Goal: Find specific page/section: Find specific page/section

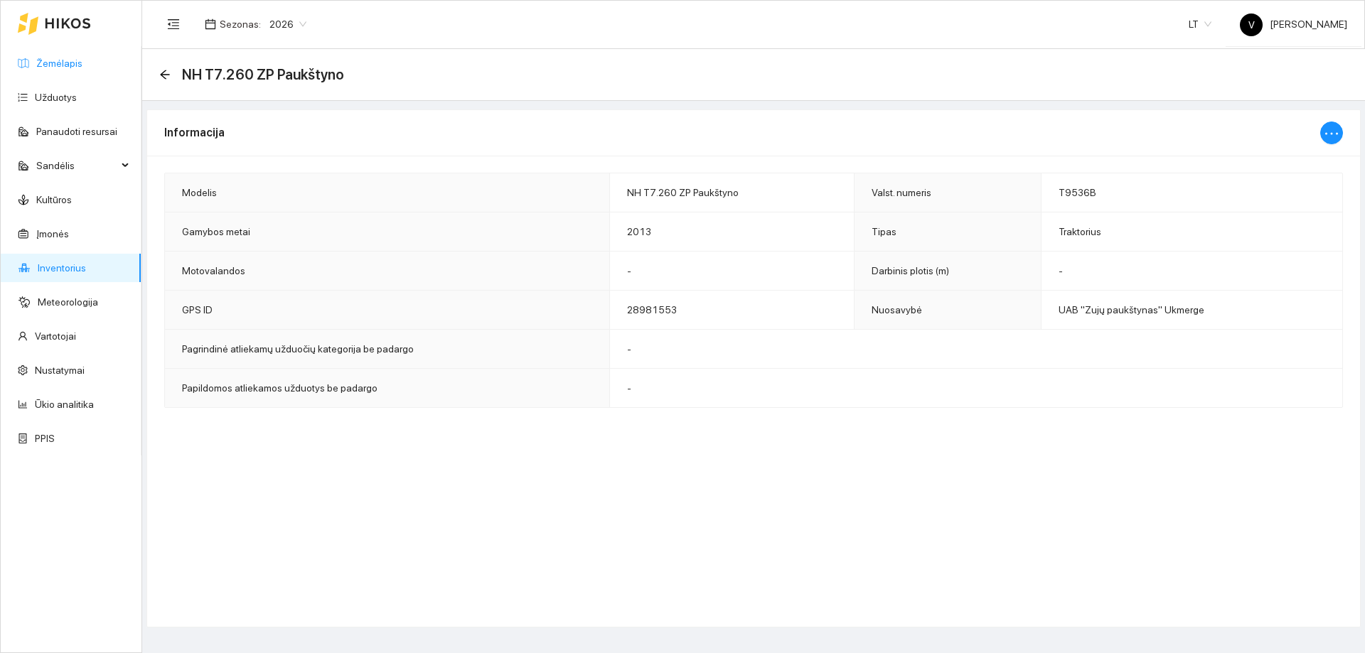
click at [63, 69] on link "Žemėlapis" at bounding box center [59, 63] width 46 height 11
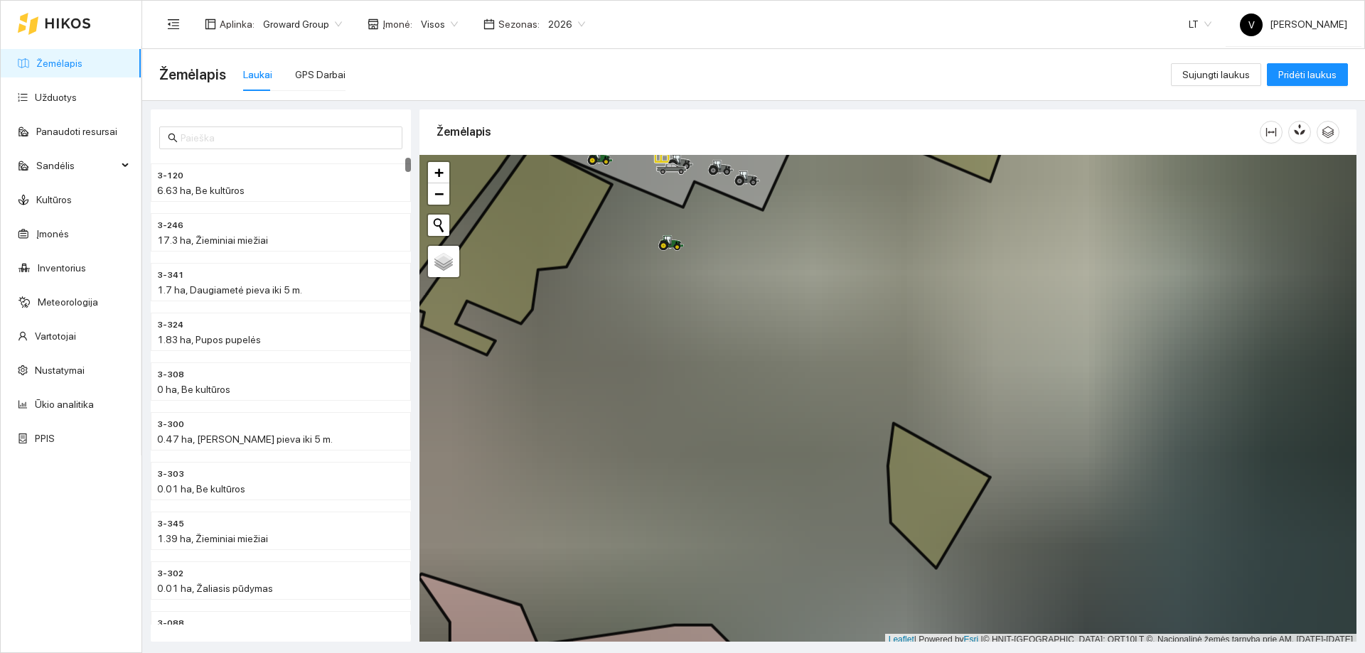
scroll to position [4, 0]
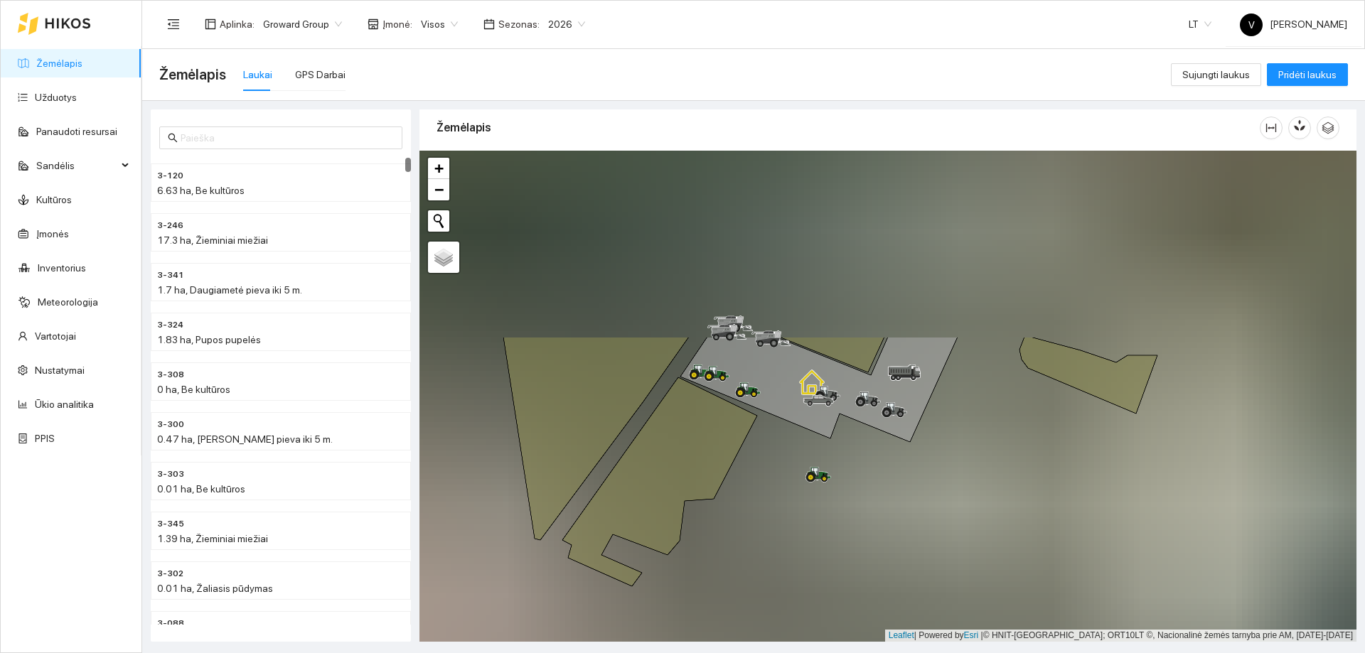
drag, startPoint x: 753, startPoint y: 419, endPoint x: 853, endPoint y: 579, distance: 188.8
click at [874, 604] on div at bounding box center [887, 396] width 937 height 491
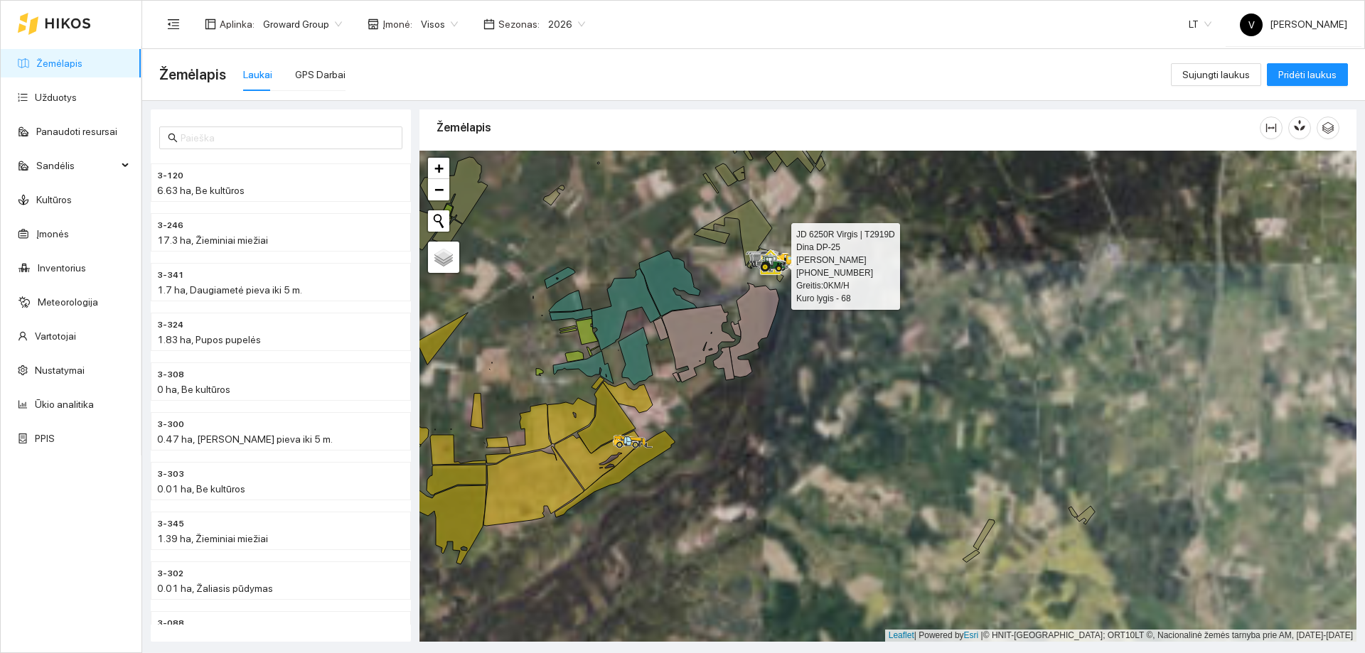
drag, startPoint x: 761, startPoint y: 439, endPoint x: 863, endPoint y: 454, distance: 103.5
click at [838, 479] on div at bounding box center [887, 396] width 937 height 491
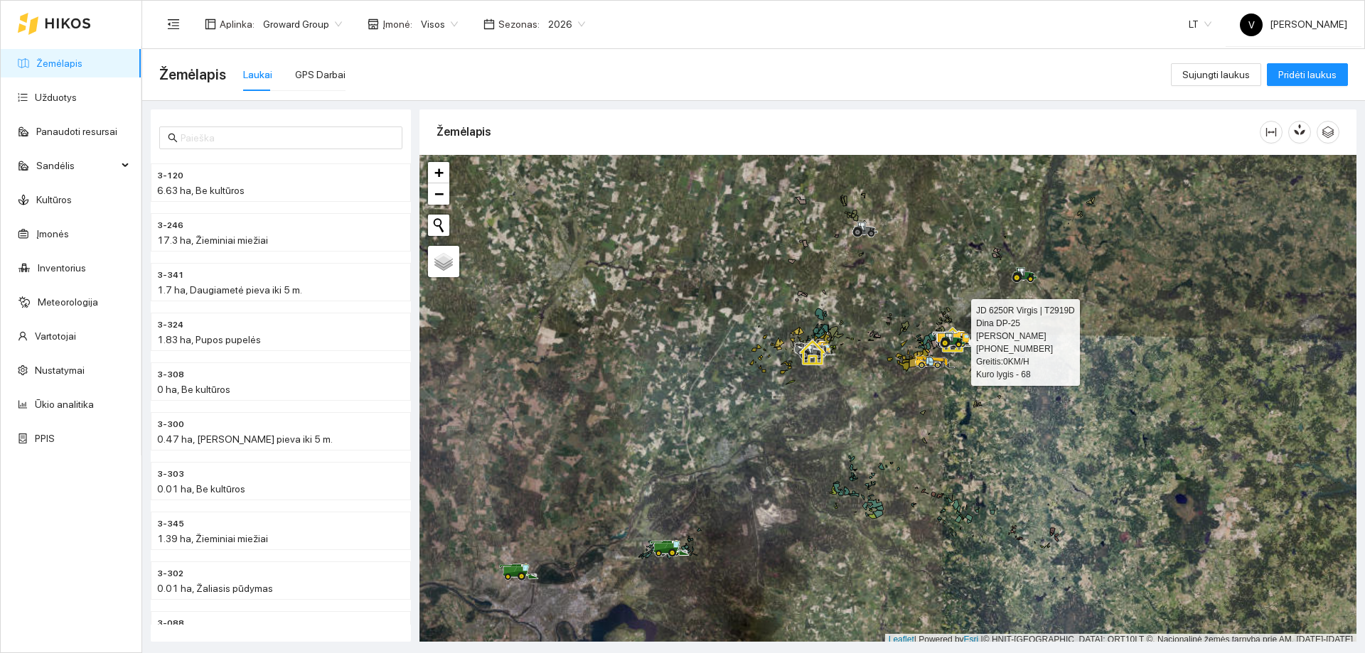
scroll to position [4, 0]
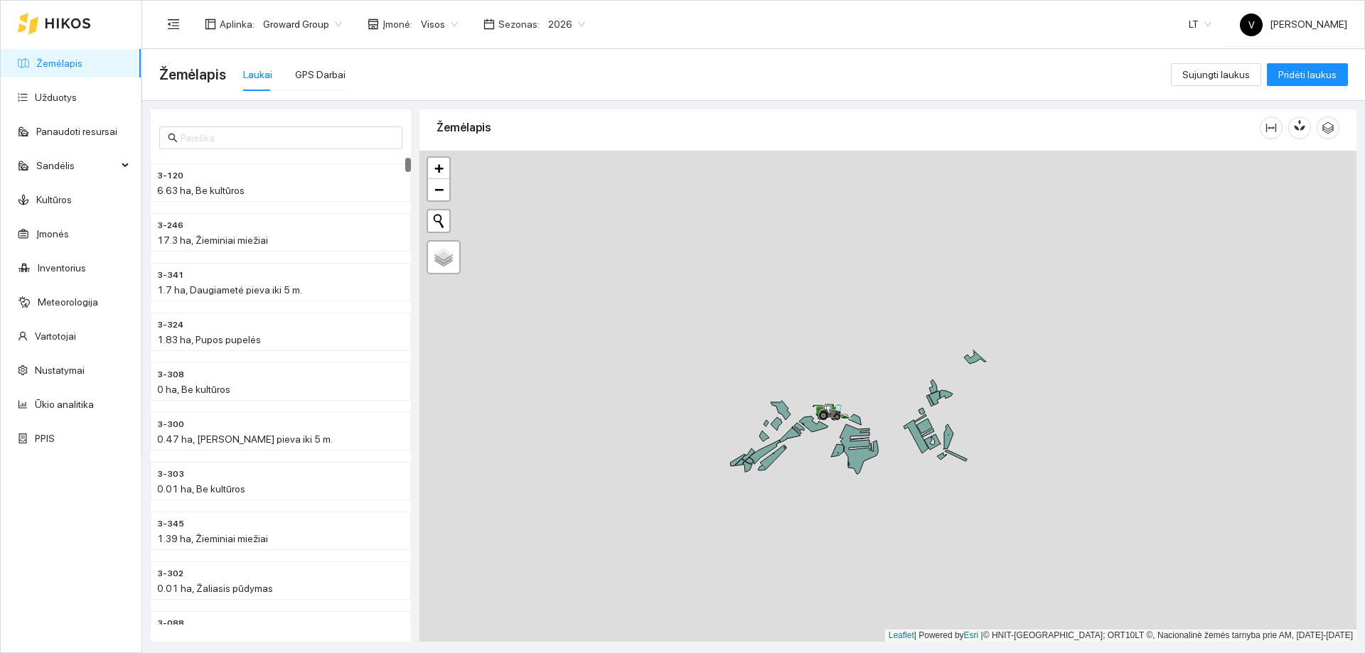
drag, startPoint x: 682, startPoint y: 503, endPoint x: 1030, endPoint y: 481, distance: 349.0
click at [1030, 481] on div at bounding box center [887, 396] width 937 height 491
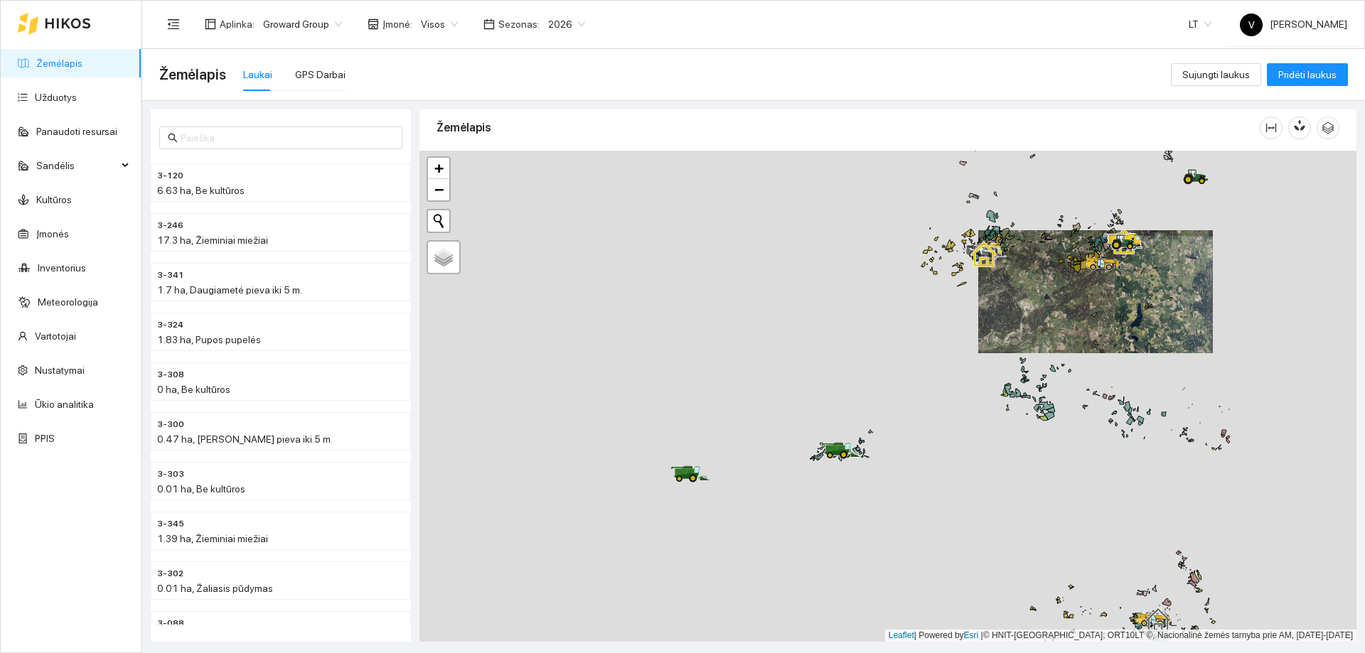
drag, startPoint x: 636, startPoint y: 542, endPoint x: 750, endPoint y: 491, distance: 125.4
click at [749, 495] on div at bounding box center [887, 396] width 937 height 491
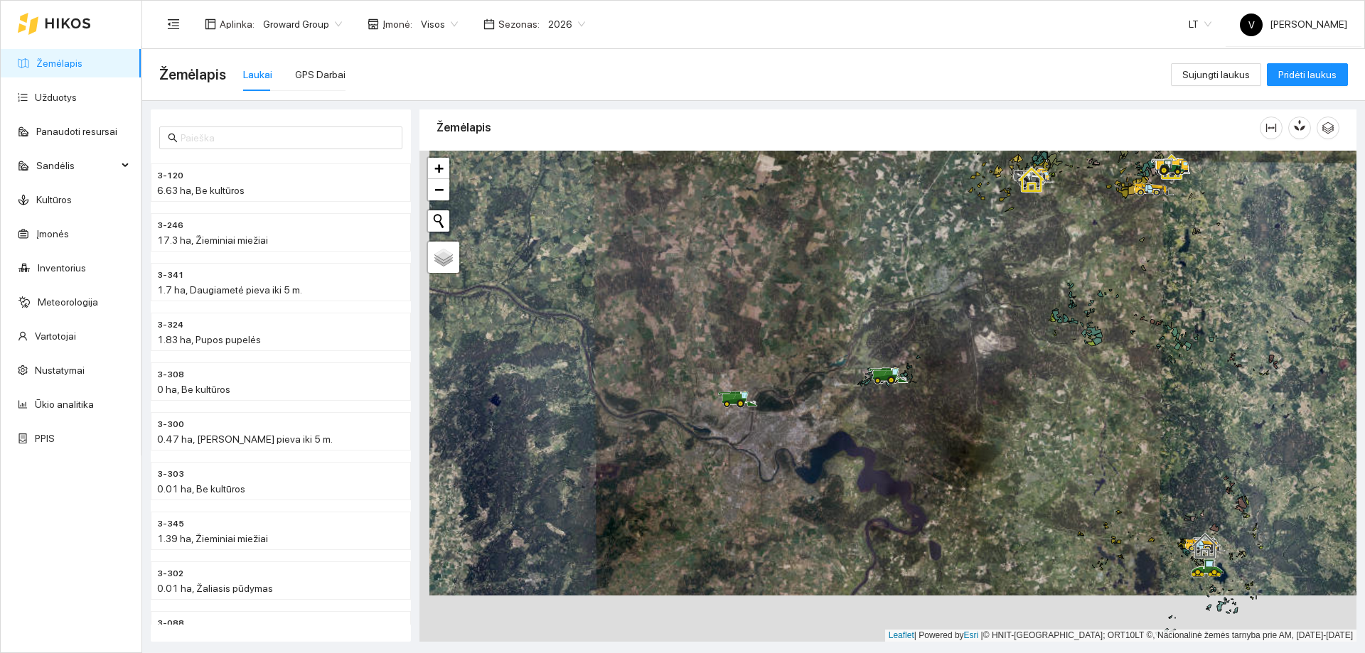
drag, startPoint x: 727, startPoint y: 483, endPoint x: 737, endPoint y: 437, distance: 47.3
click at [737, 437] on div at bounding box center [887, 396] width 937 height 491
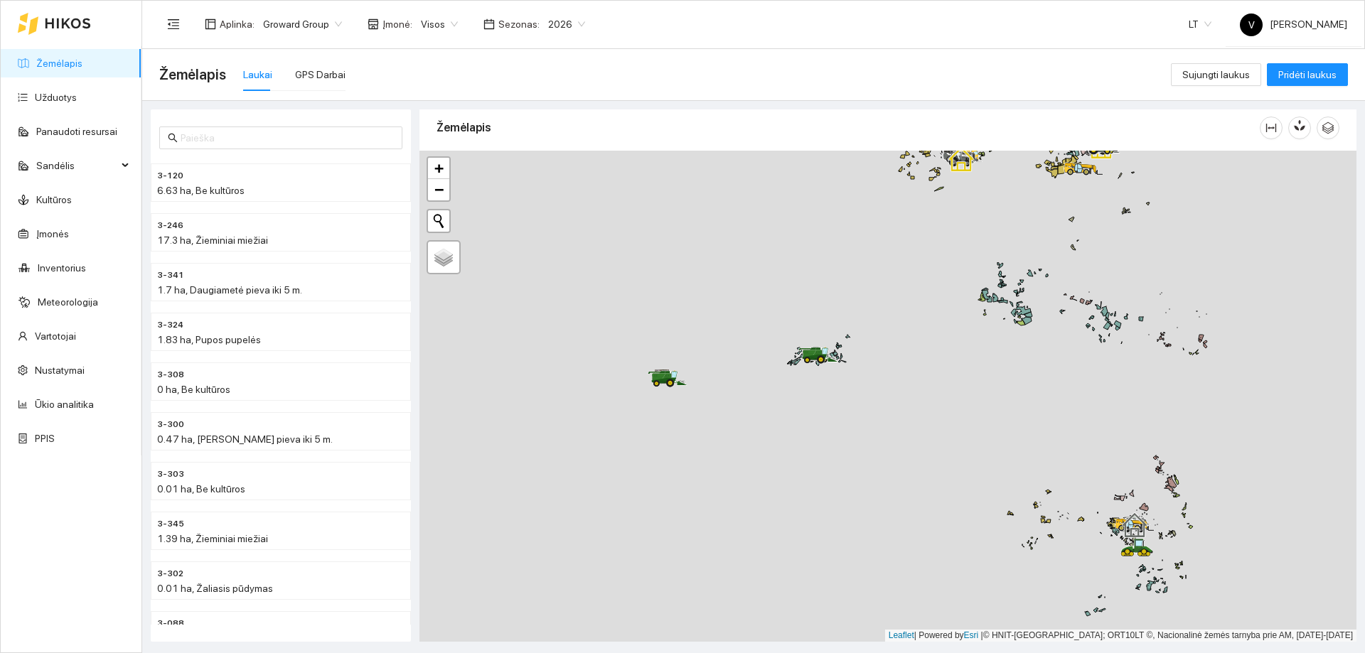
drag, startPoint x: 813, startPoint y: 391, endPoint x: 734, endPoint y: 414, distance: 82.1
click at [734, 414] on div at bounding box center [887, 396] width 937 height 491
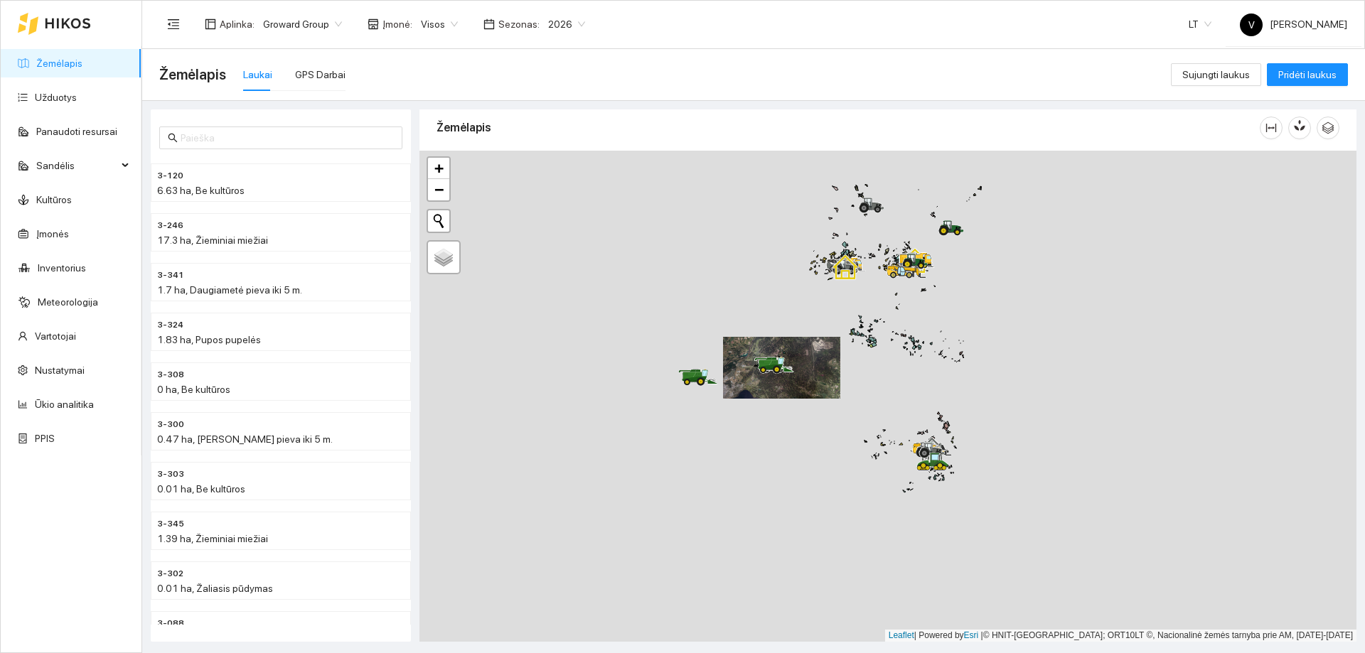
click at [437, 22] on span "Visos" at bounding box center [439, 24] width 37 height 21
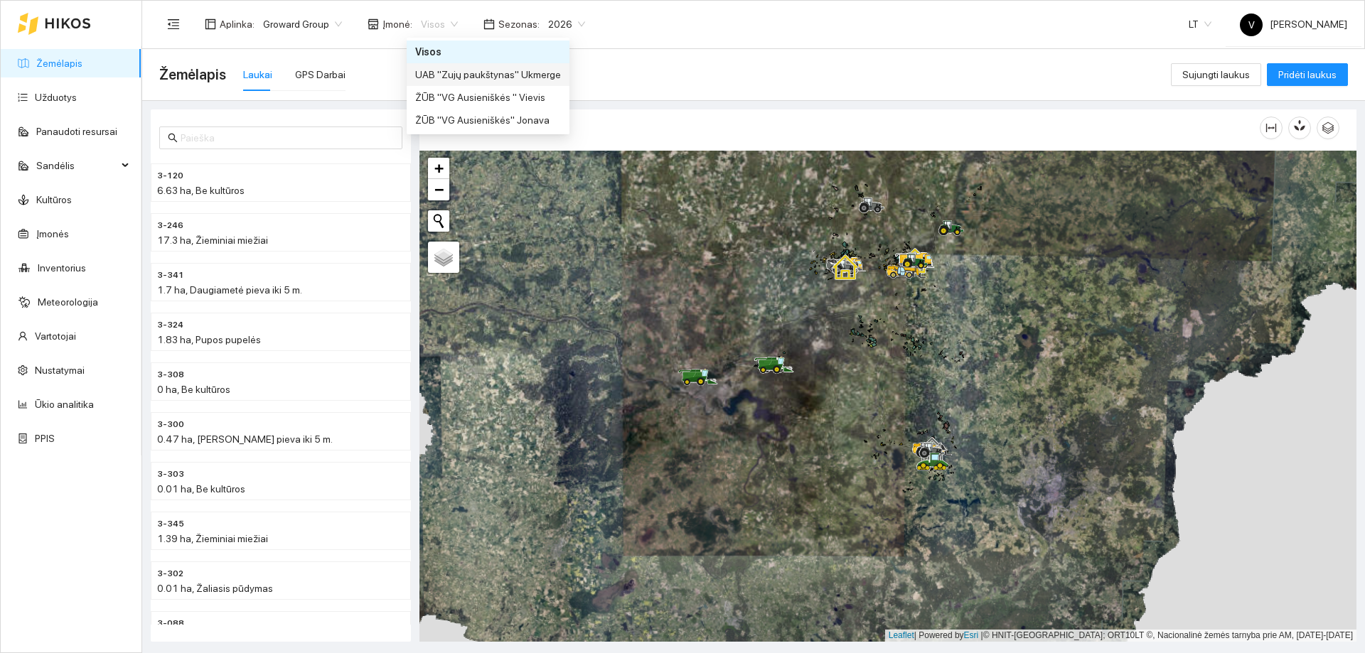
click at [461, 71] on div "UAB "Zujų paukštynas" Ukmerge" at bounding box center [488, 75] width 146 height 16
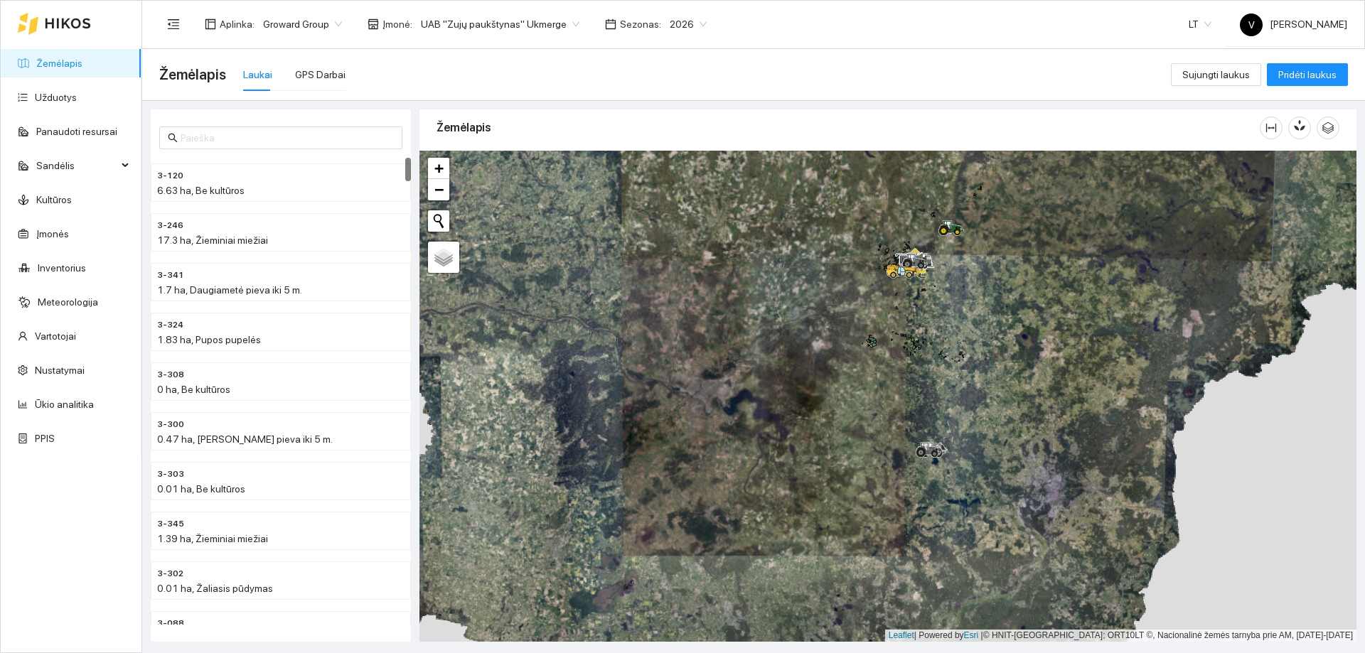
click at [522, 19] on span "UAB "Zujų paukštynas" Ukmerge" at bounding box center [500, 24] width 159 height 21
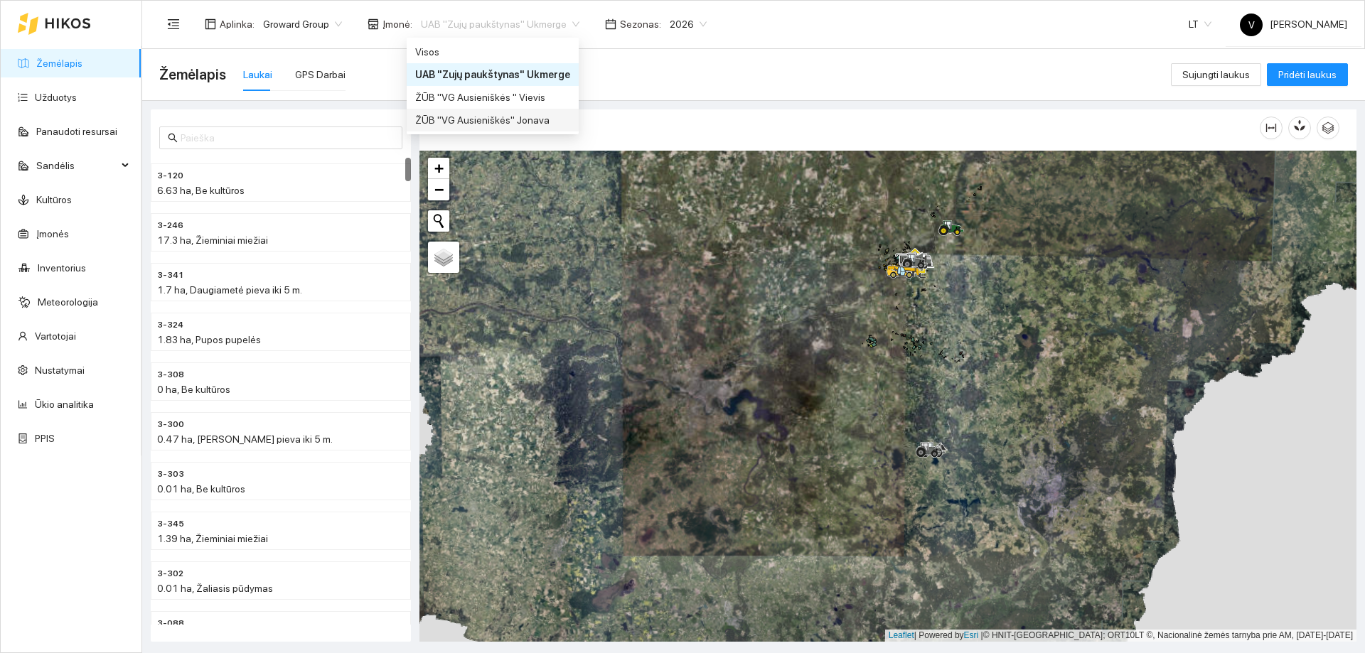
click at [517, 111] on div "ŽŪB "VG Ausieniškės" Jonava" at bounding box center [493, 120] width 172 height 23
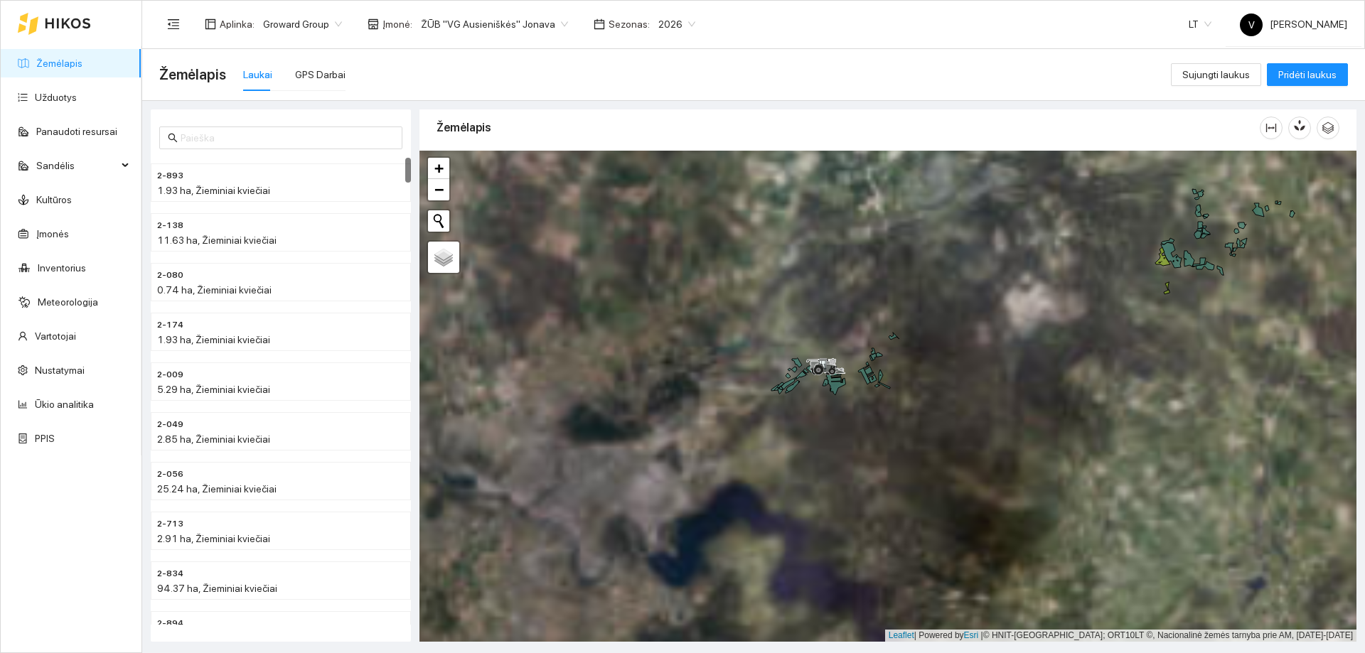
click at [545, 24] on span "ŽŪB "VG Ausieniškės" Jonava" at bounding box center [494, 24] width 147 height 21
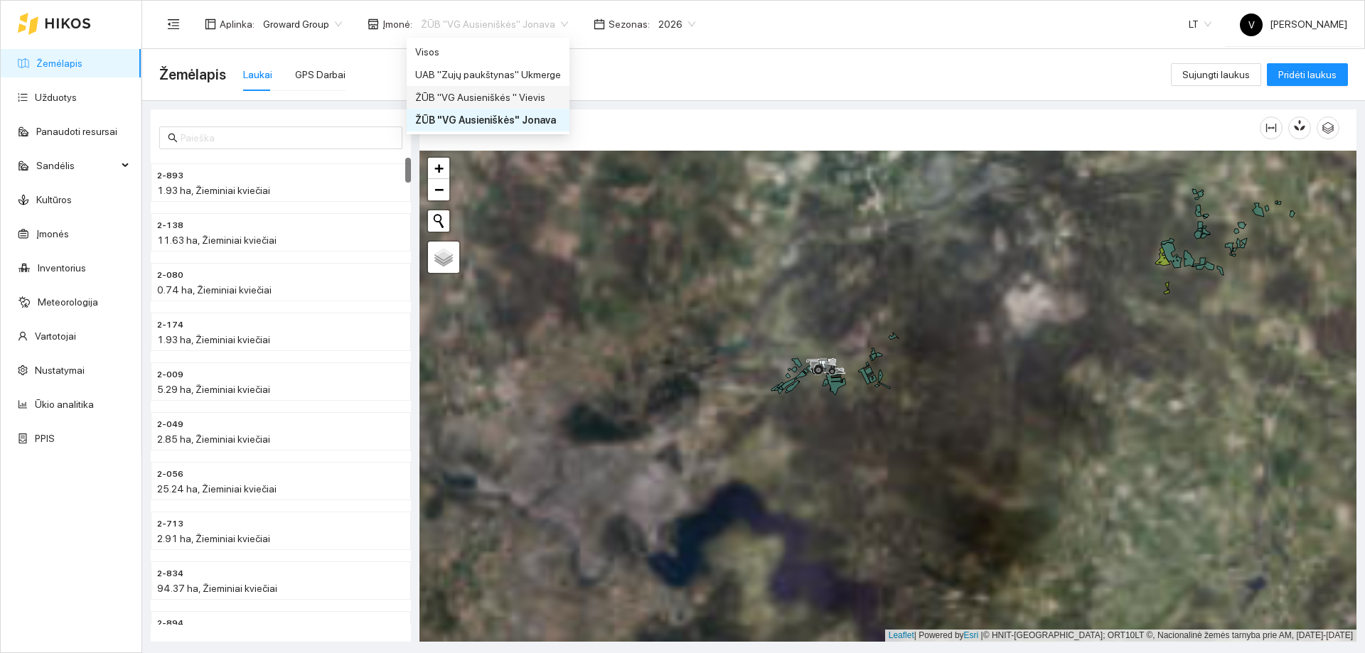
click at [517, 97] on div "ŽŪB "VG Ausieniškės " Vievis" at bounding box center [488, 98] width 146 height 16
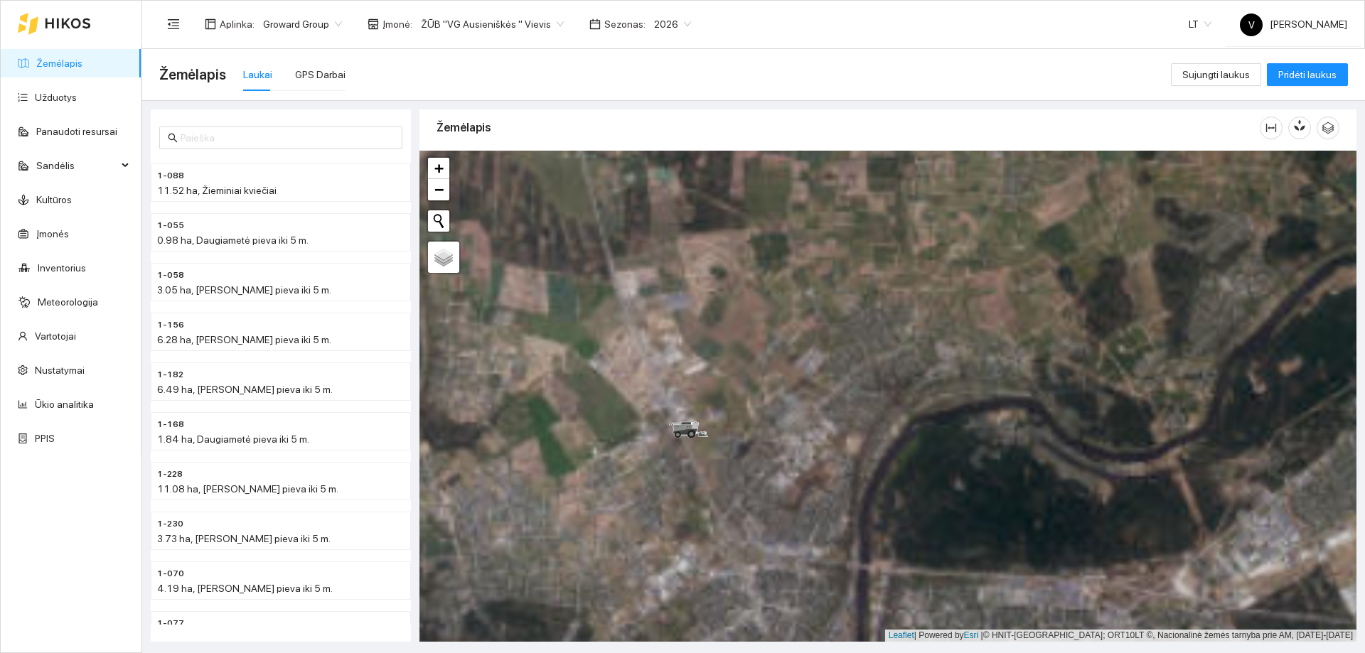
drag, startPoint x: 718, startPoint y: 469, endPoint x: 730, endPoint y: 474, distance: 13.1
click at [737, 475] on div at bounding box center [887, 396] width 937 height 491
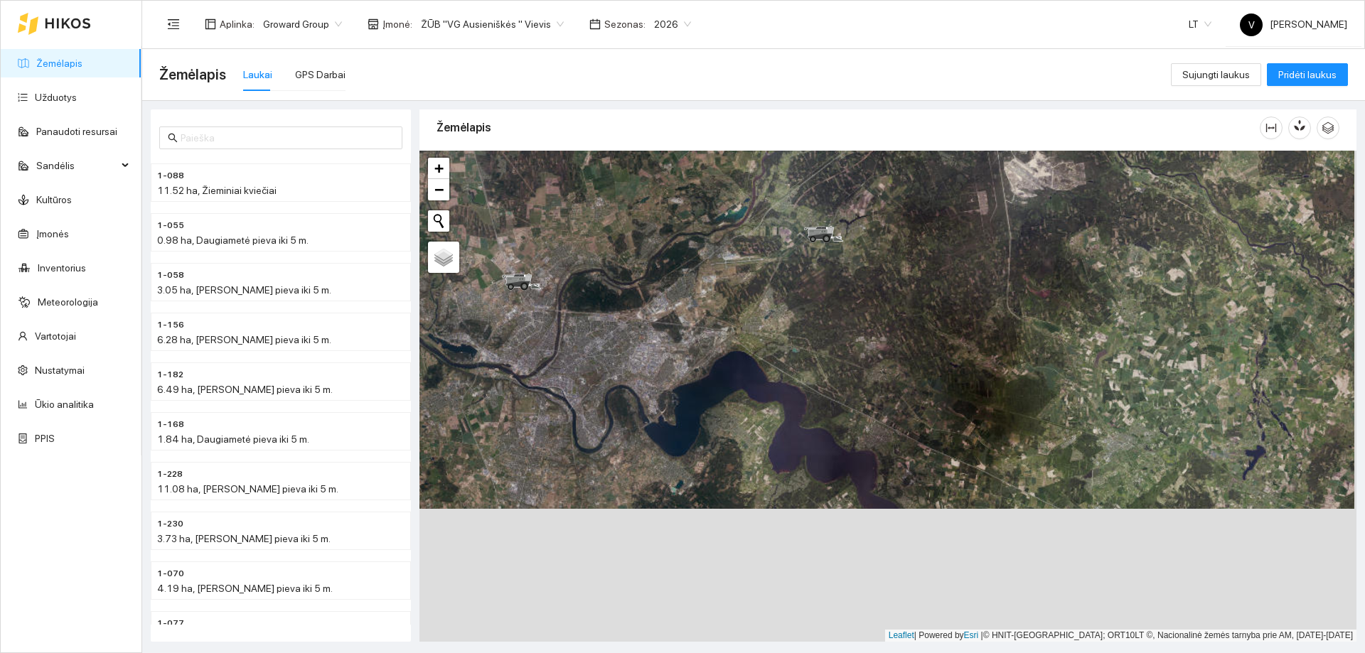
drag, startPoint x: 827, startPoint y: 365, endPoint x: 783, endPoint y: 331, distance: 54.7
click at [783, 331] on div at bounding box center [887, 396] width 937 height 491
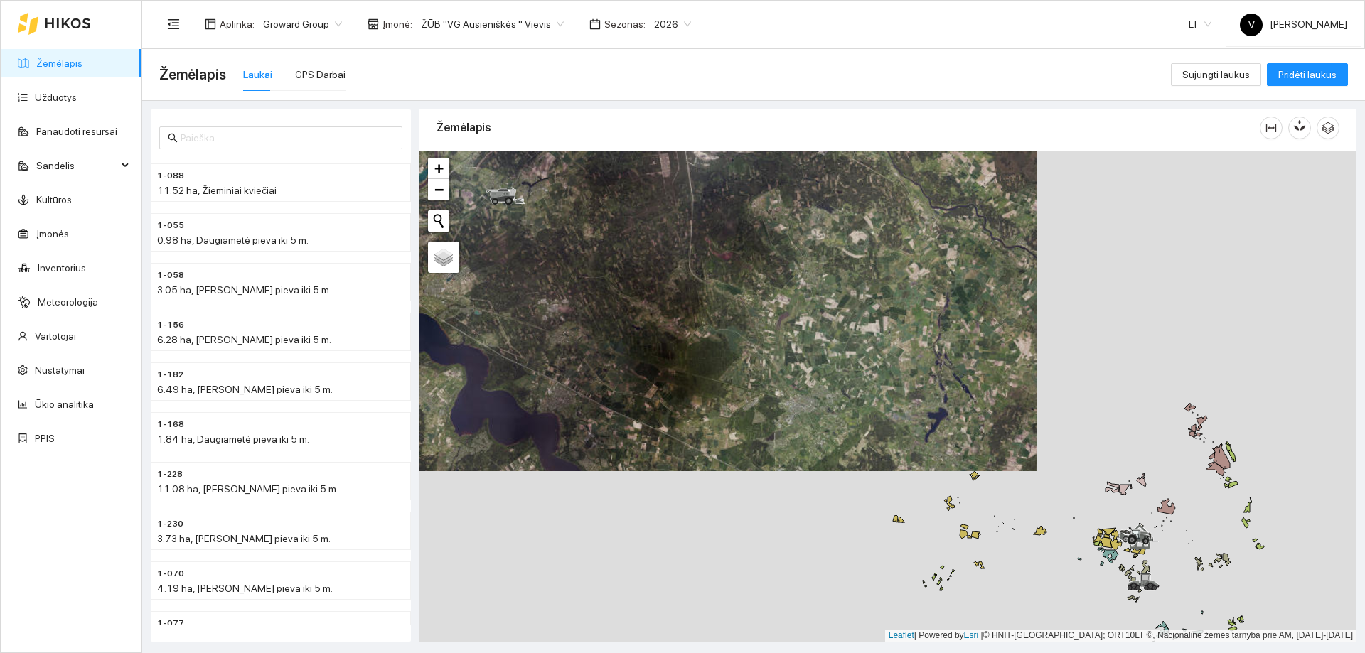
drag, startPoint x: 979, startPoint y: 502, endPoint x: 1092, endPoint y: 574, distance: 133.9
click at [1092, 574] on div at bounding box center [887, 396] width 937 height 491
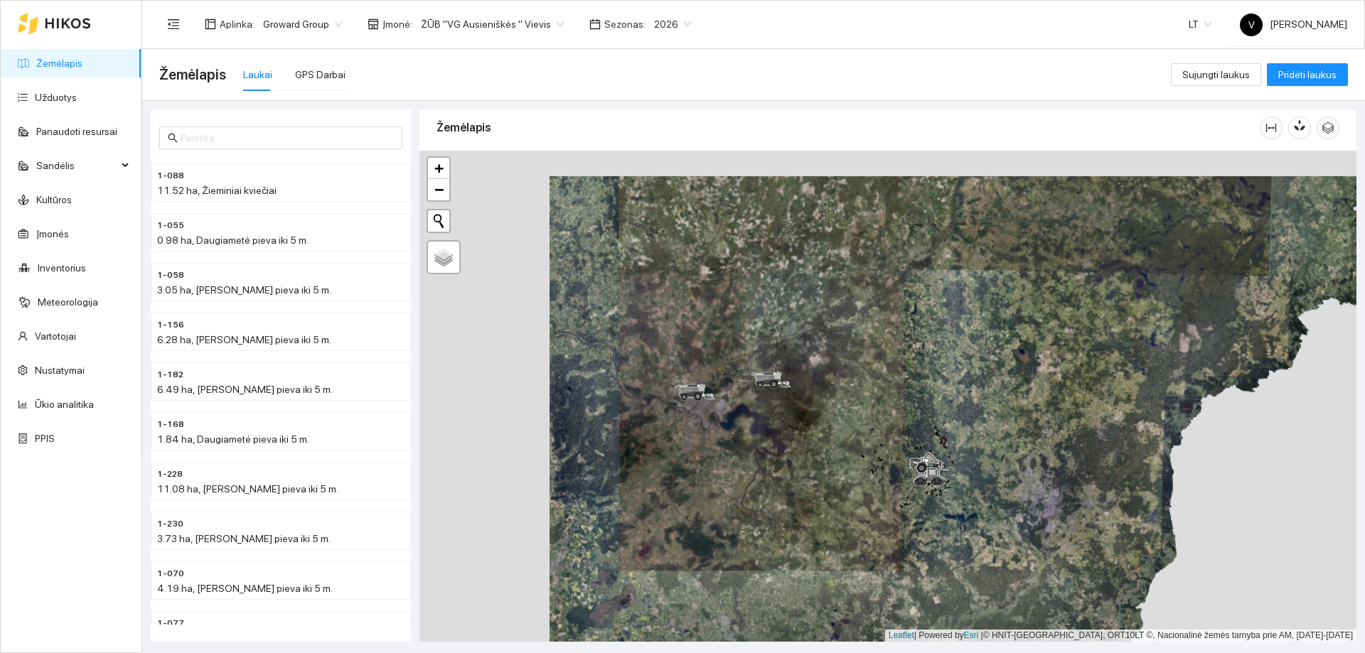
drag, startPoint x: 725, startPoint y: 434, endPoint x: 887, endPoint y: 451, distance: 162.4
click at [887, 451] on div at bounding box center [887, 396] width 937 height 491
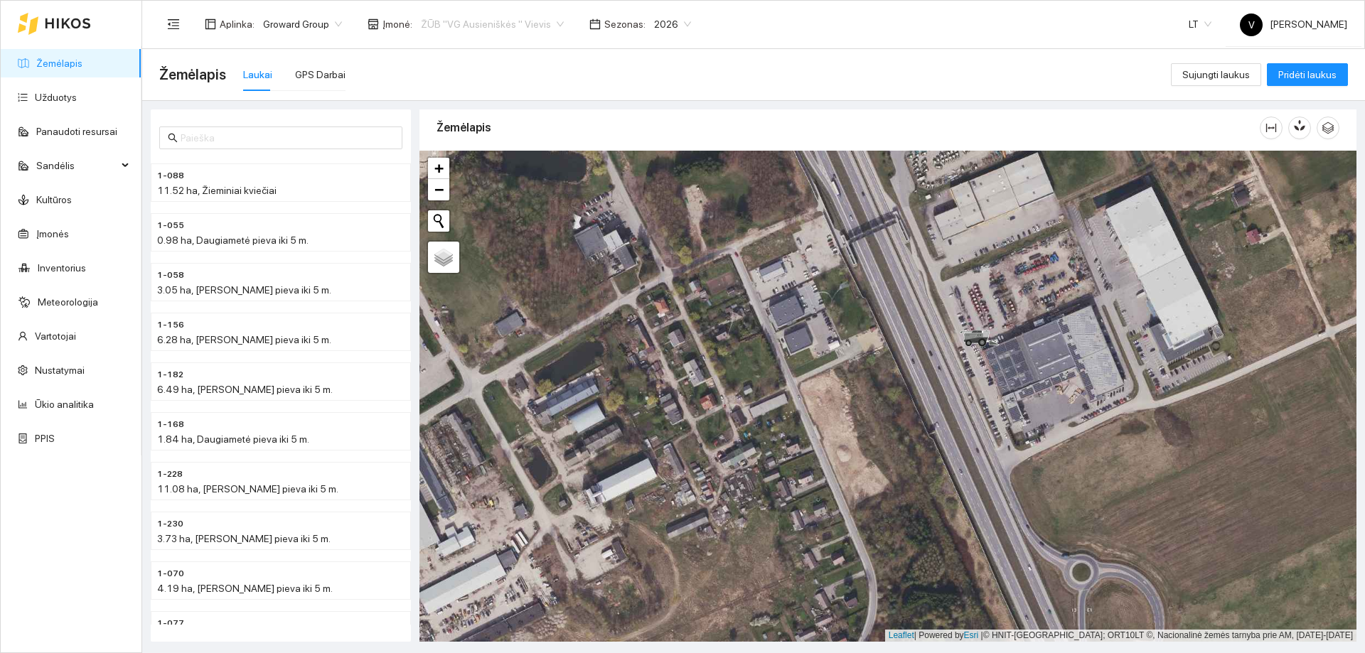
click at [545, 22] on span "ŽŪB "VG Ausieniškės " Vievis" at bounding box center [492, 24] width 143 height 21
click at [529, 58] on div "Visos" at bounding box center [488, 52] width 146 height 16
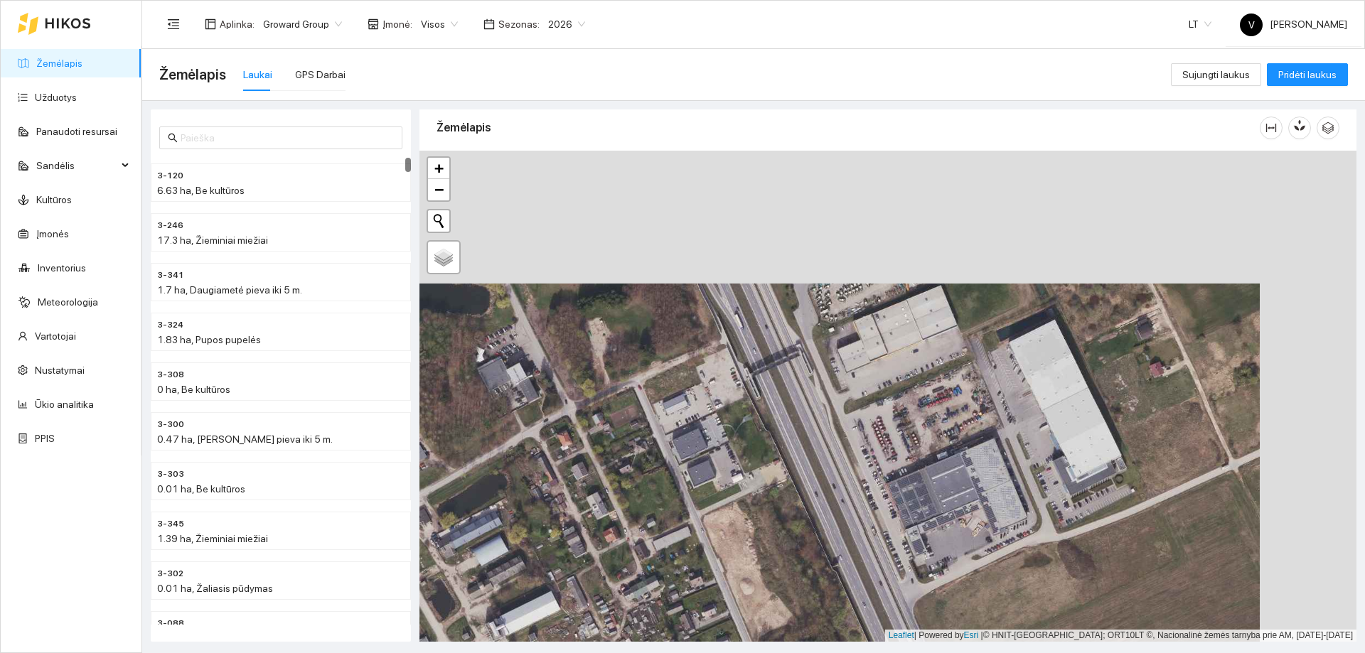
drag, startPoint x: 956, startPoint y: 398, endPoint x: 936, endPoint y: 457, distance: 62.5
click at [936, 457] on div at bounding box center [887, 396] width 937 height 491
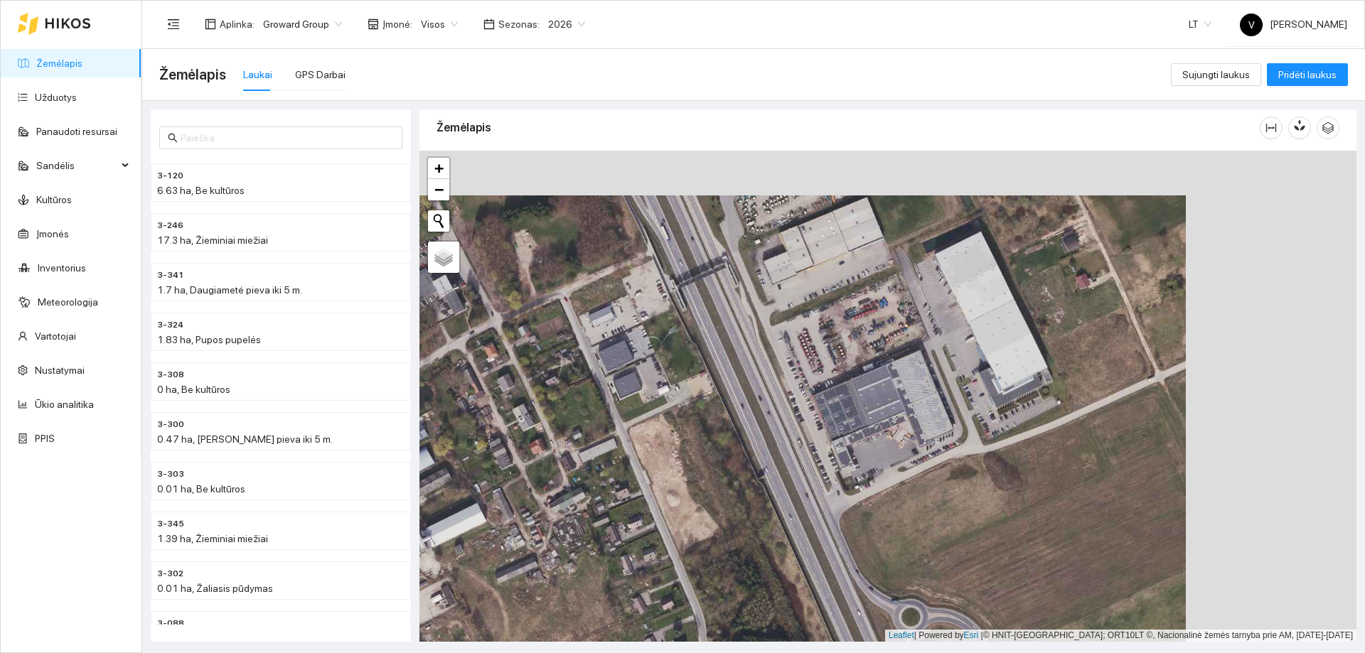
drag, startPoint x: 802, startPoint y: 397, endPoint x: 713, endPoint y: 250, distance: 172.5
click at [713, 250] on div at bounding box center [887, 396] width 937 height 491
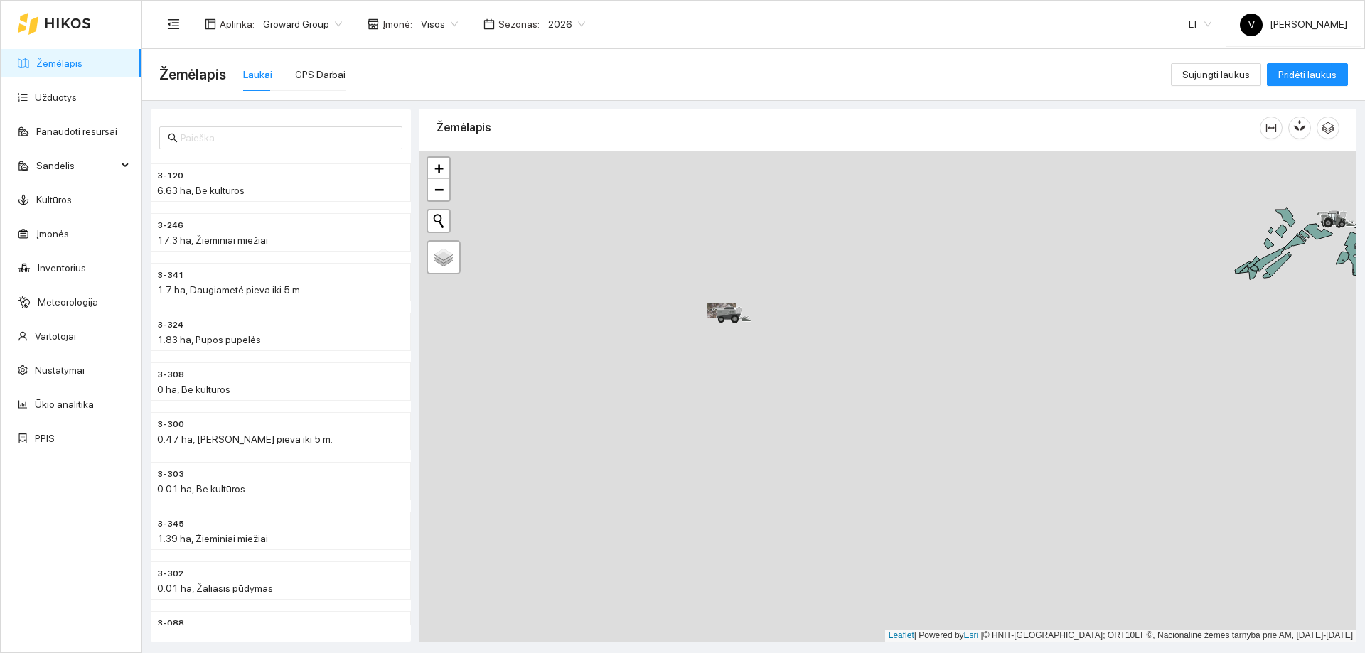
drag, startPoint x: 812, startPoint y: 465, endPoint x: 680, endPoint y: 293, distance: 217.0
click at [680, 293] on div at bounding box center [887, 396] width 937 height 491
drag, startPoint x: 653, startPoint y: 254, endPoint x: 751, endPoint y: 373, distance: 154.0
click at [751, 373] on div at bounding box center [887, 396] width 937 height 491
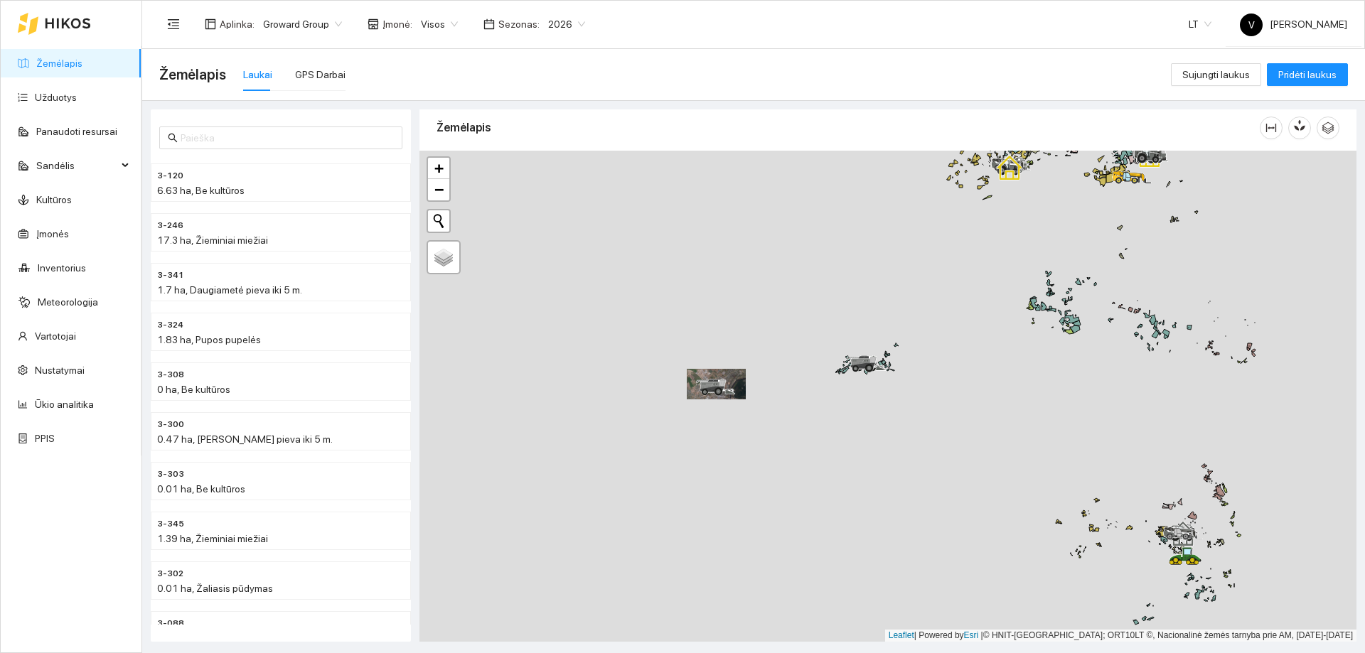
drag, startPoint x: 855, startPoint y: 425, endPoint x: 581, endPoint y: 393, distance: 275.6
click at [580, 393] on div at bounding box center [887, 396] width 937 height 491
